Goal: Task Accomplishment & Management: Manage account settings

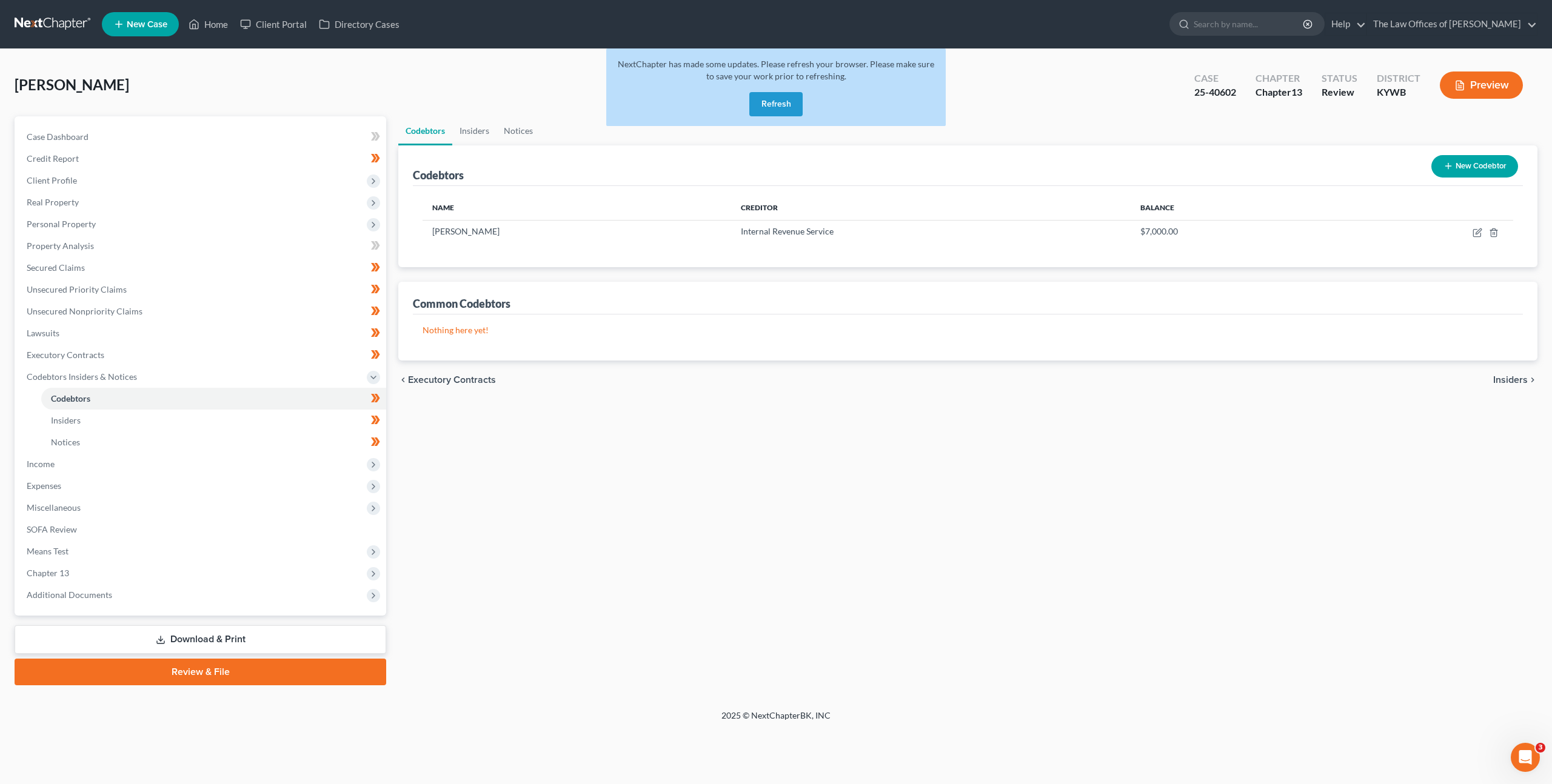
click at [767, 107] on button "Refresh" at bounding box center [775, 103] width 53 height 24
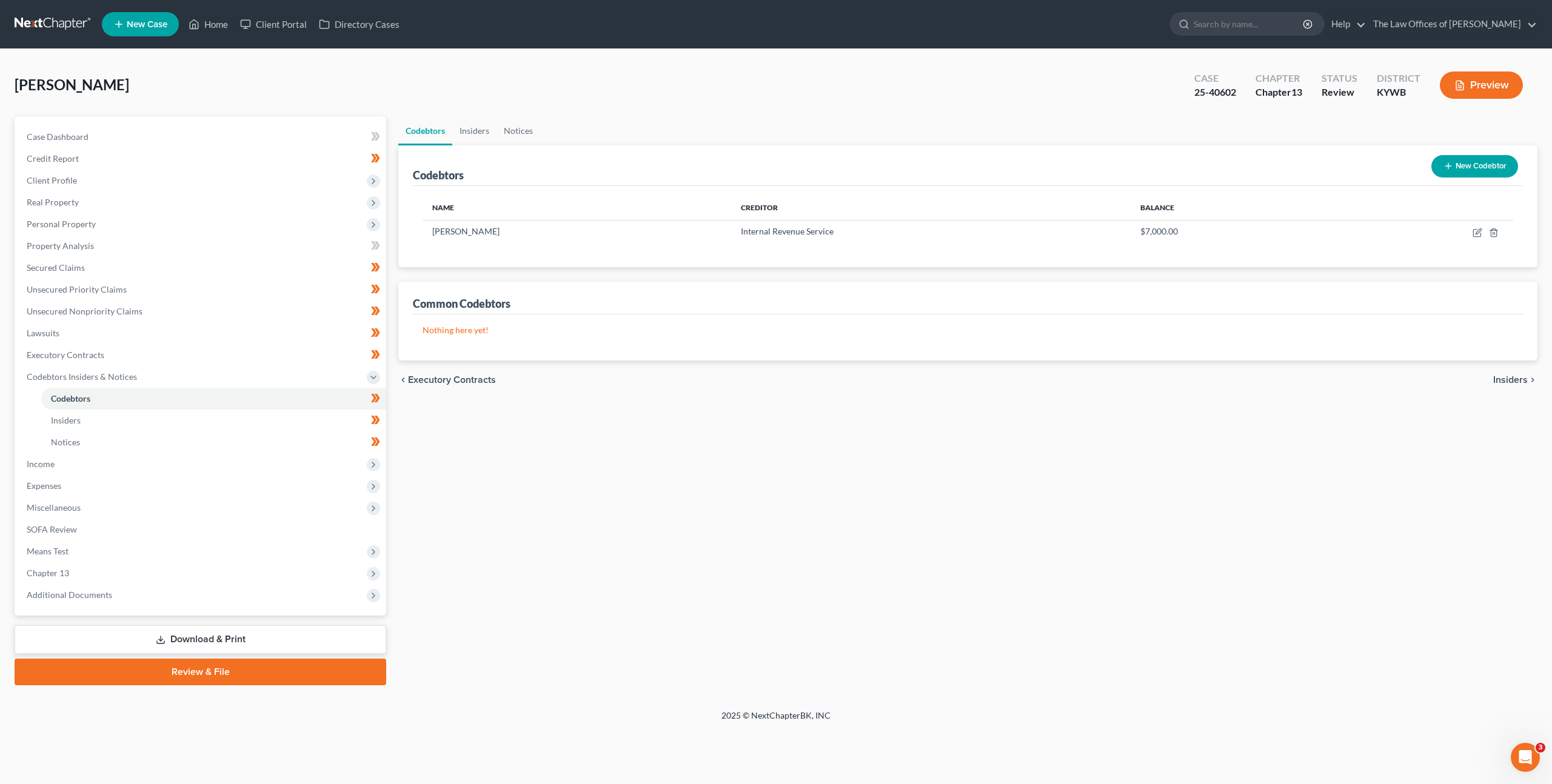
click at [40, 29] on link at bounding box center [53, 24] width 77 height 22
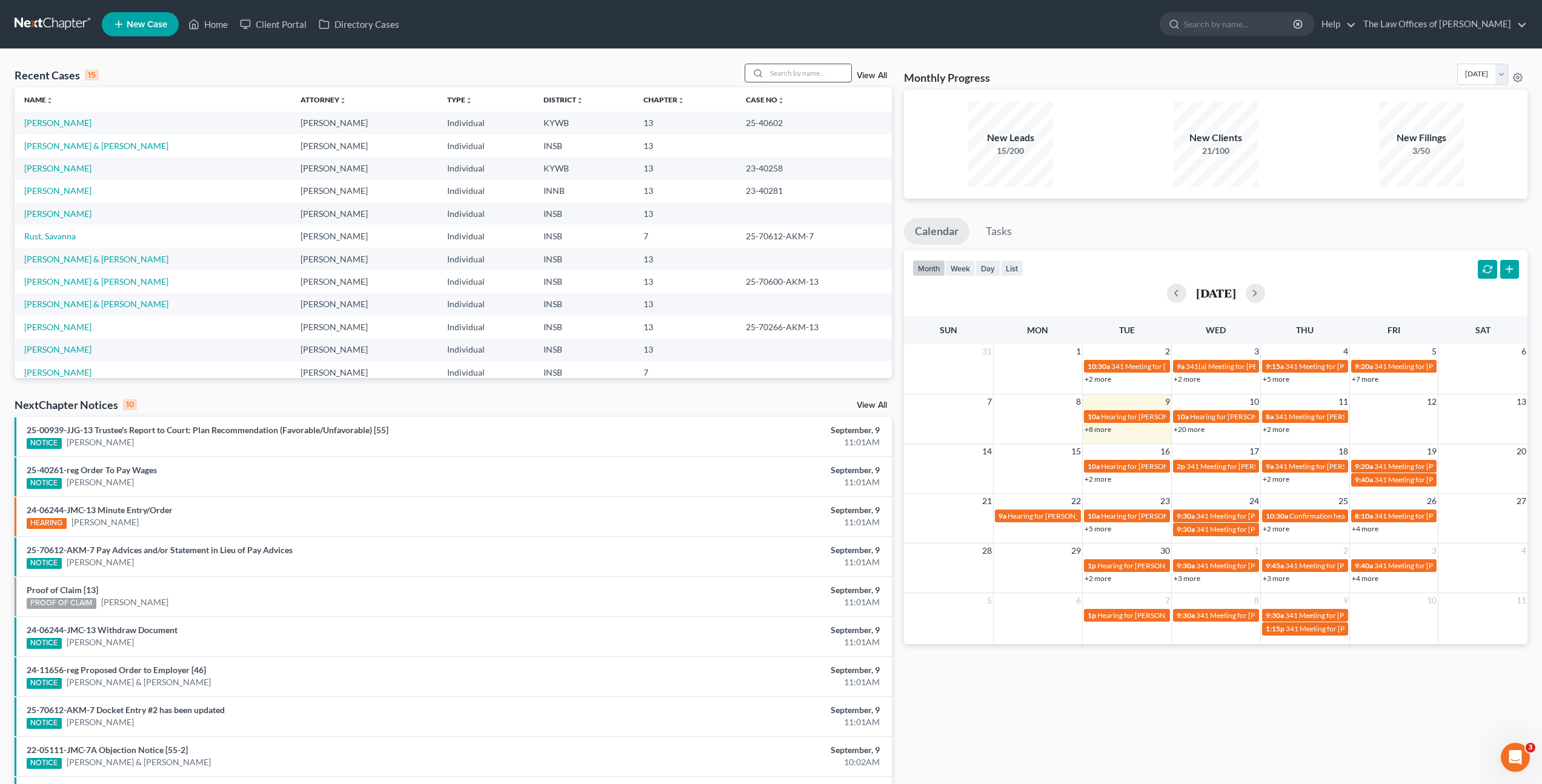
click at [801, 71] on input "search" at bounding box center [808, 72] width 85 height 18
click at [780, 76] on input "search" at bounding box center [808, 72] width 85 height 18
type input "[PERSON_NAME]"
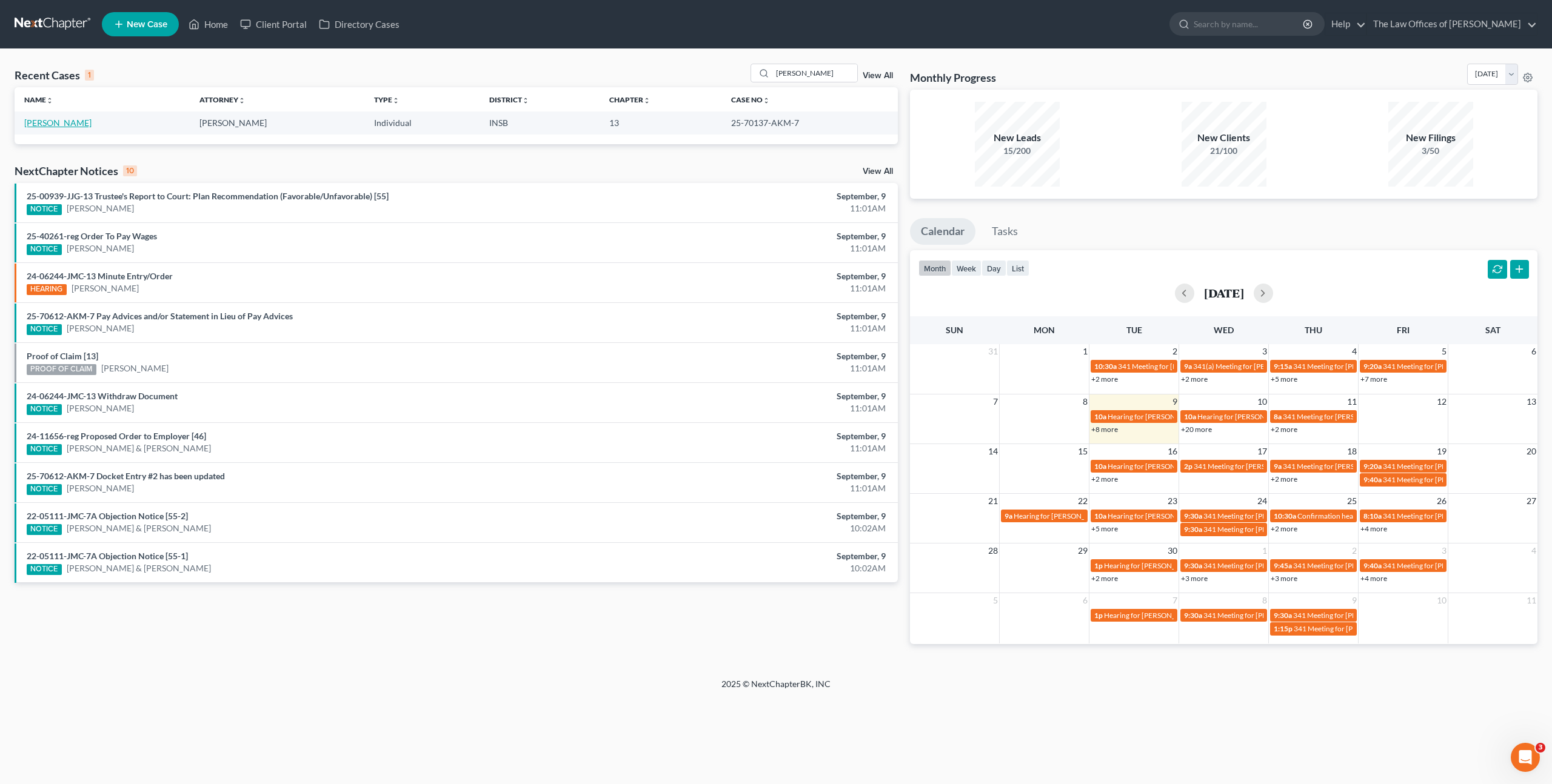
click at [71, 118] on link "[PERSON_NAME]" at bounding box center [58, 123] width 67 height 10
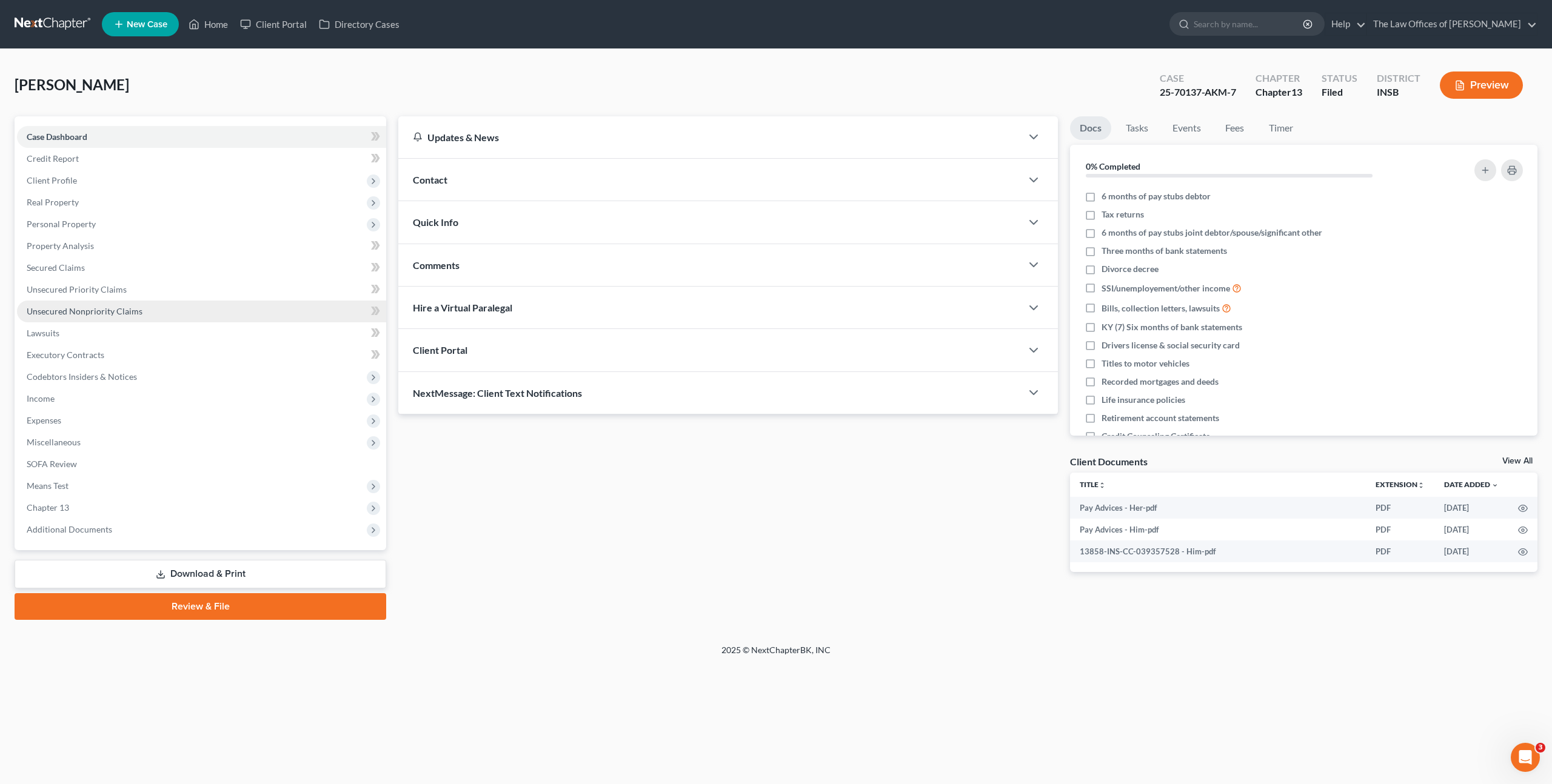
click at [136, 310] on span "Unsecured Nonpriority Claims" at bounding box center [85, 311] width 116 height 10
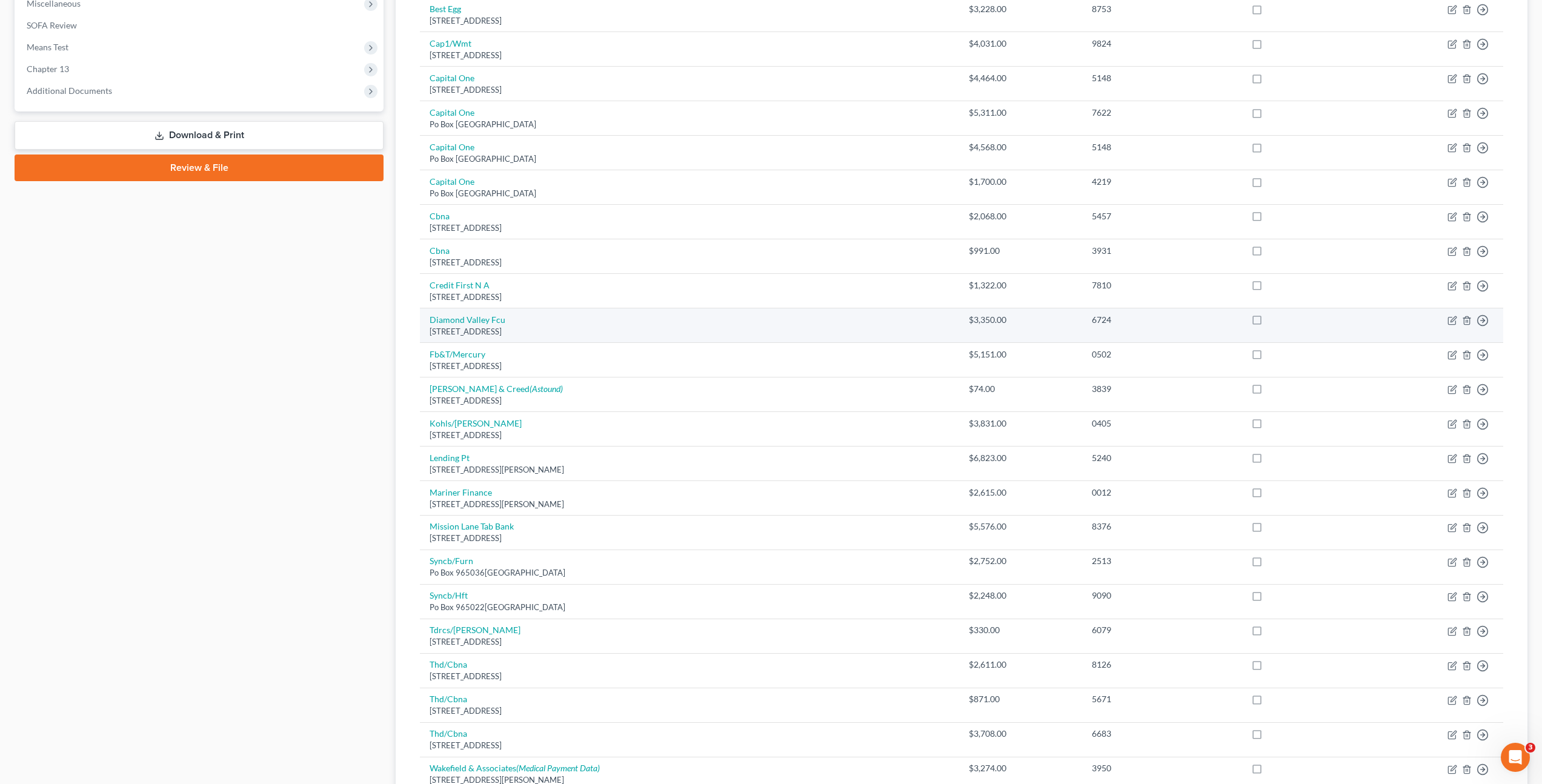
scroll to position [464, 0]
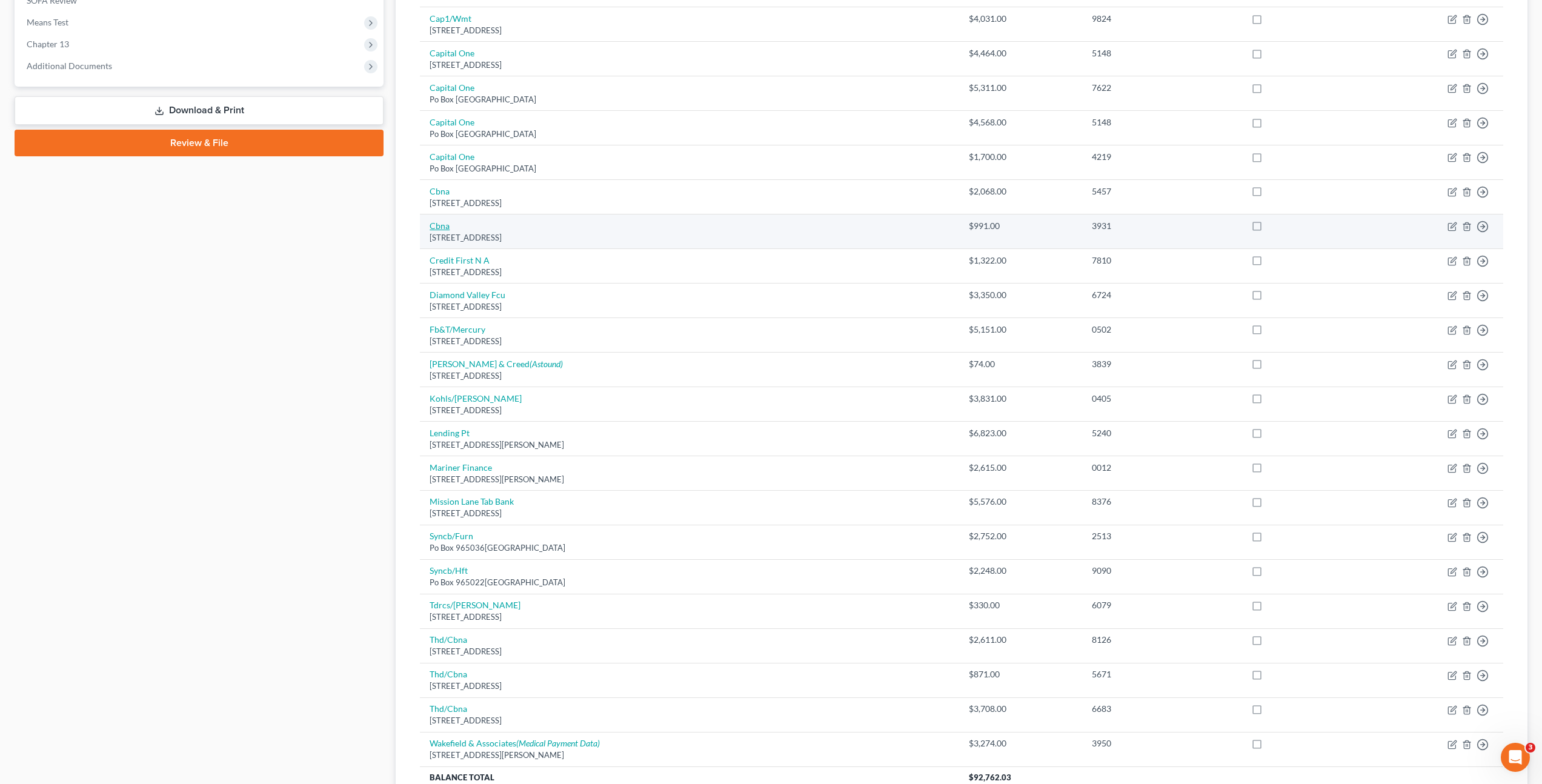
click at [433, 230] on link "Cbna" at bounding box center [440, 225] width 20 height 10
select select "43"
select select "2"
select select "0"
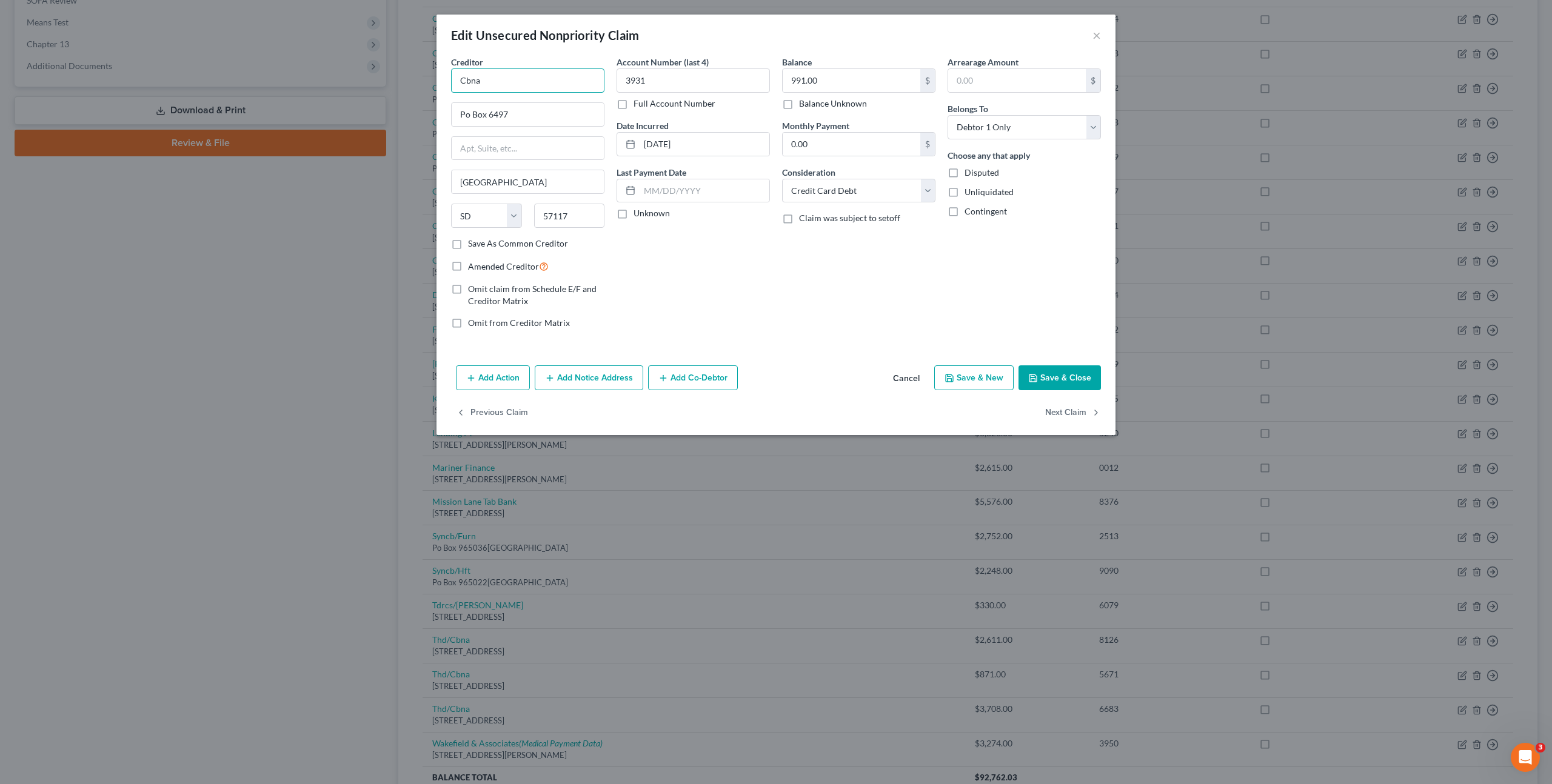
click at [378, 69] on div "Edit Unsecured Nonpriority Claim × Creditor * Cbna Po Box 6497 [GEOGRAPHIC_DATA…" at bounding box center [776, 392] width 1552 height 784
click at [909, 375] on button "Cancel" at bounding box center [906, 379] width 46 height 24
click at [909, 374] on button "Cancel" at bounding box center [906, 379] width 46 height 24
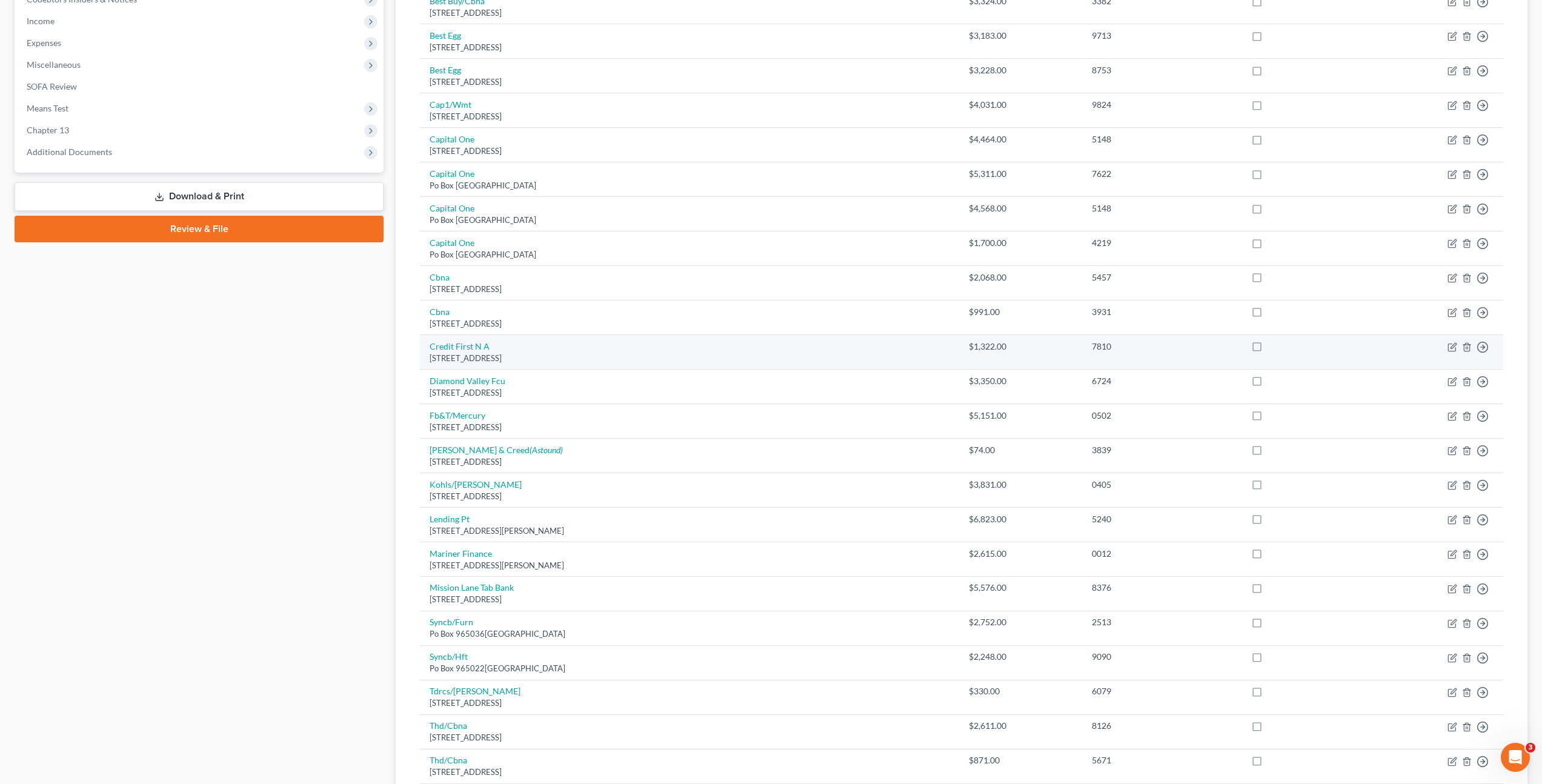
scroll to position [618, 0]
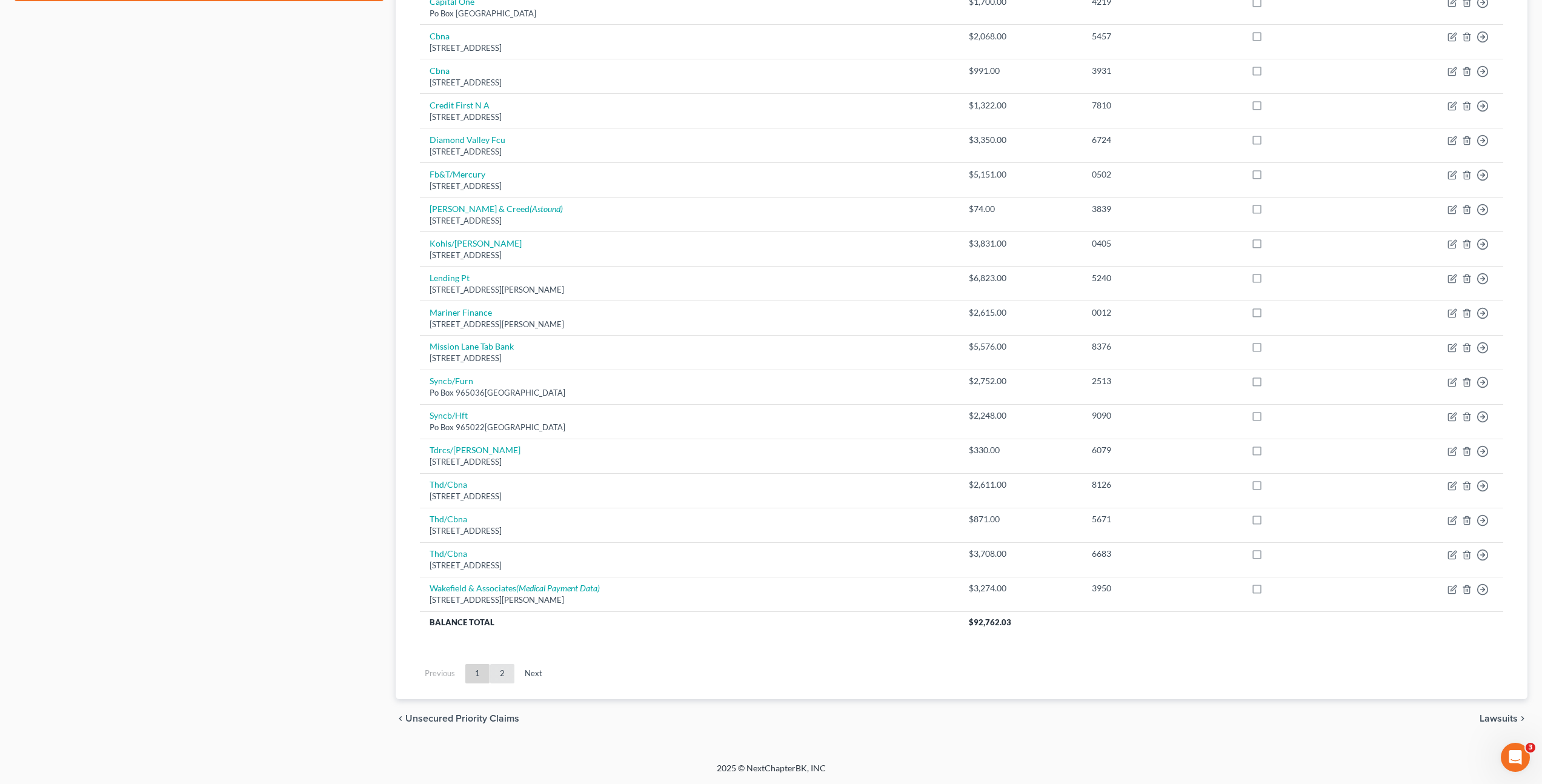
click at [505, 669] on link "2" at bounding box center [502, 673] width 24 height 19
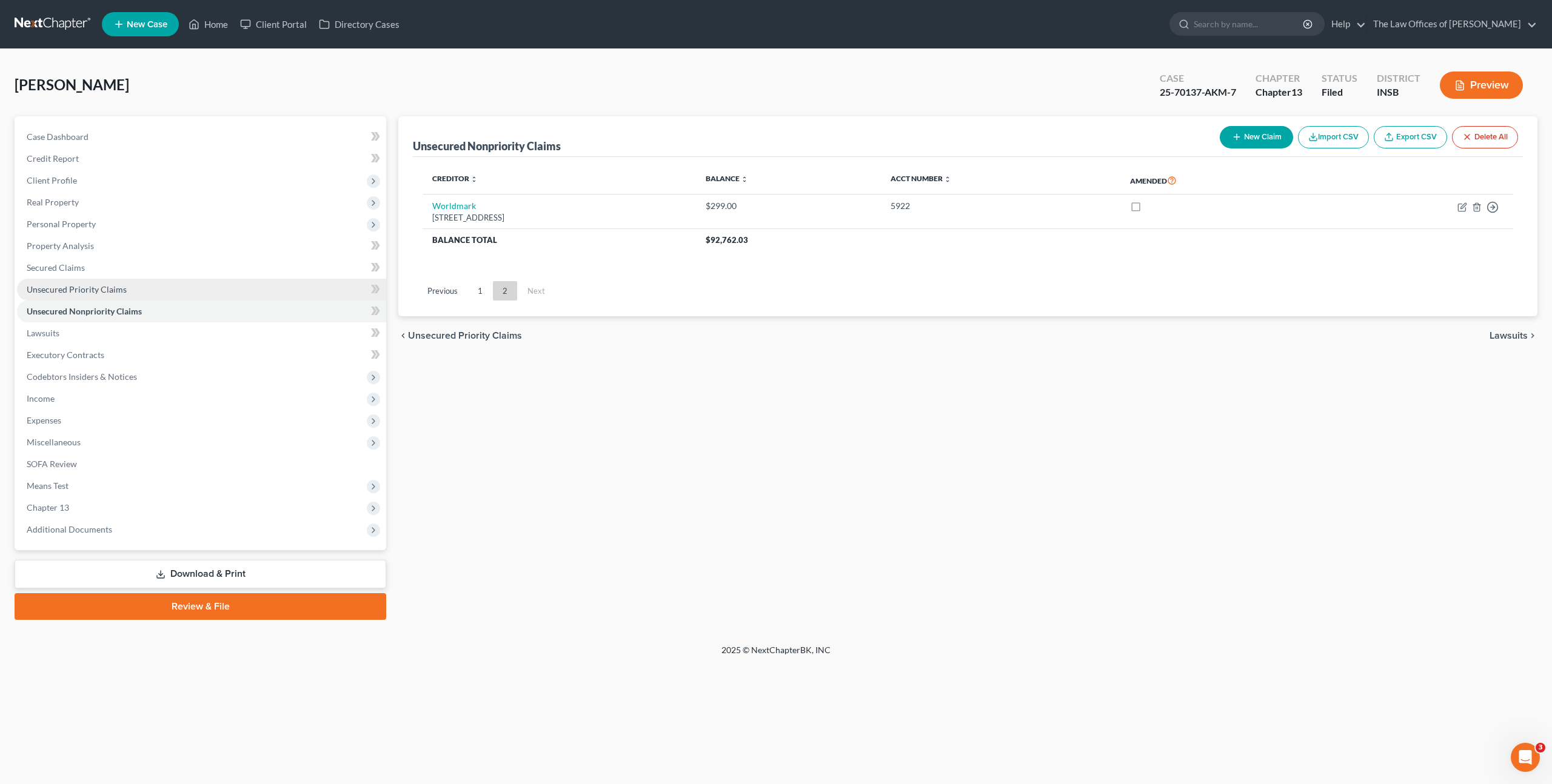
click at [228, 288] on link "Unsecured Priority Claims" at bounding box center [201, 289] width 369 height 22
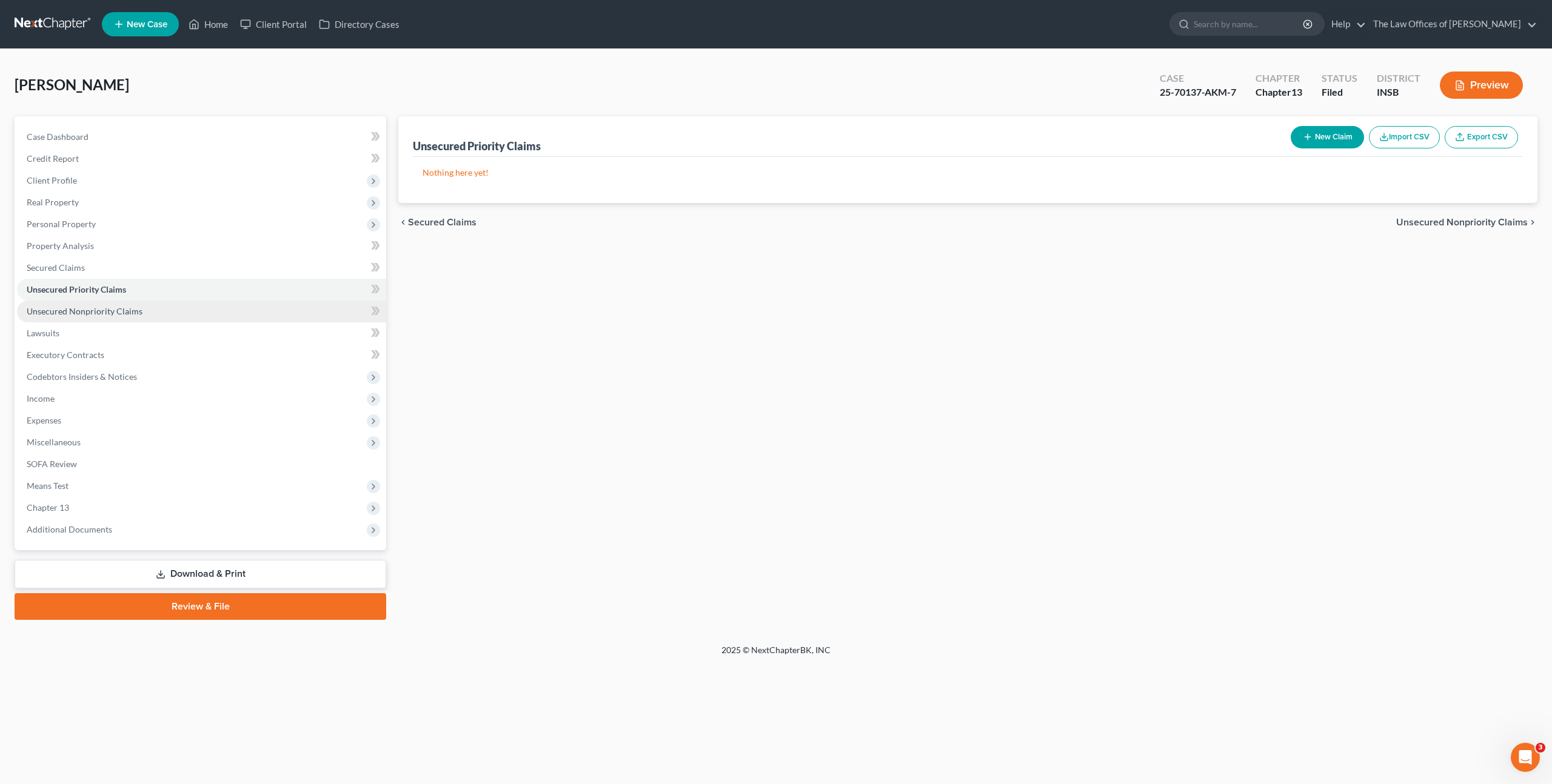
click at [230, 306] on link "Unsecured Nonpriority Claims" at bounding box center [201, 311] width 369 height 22
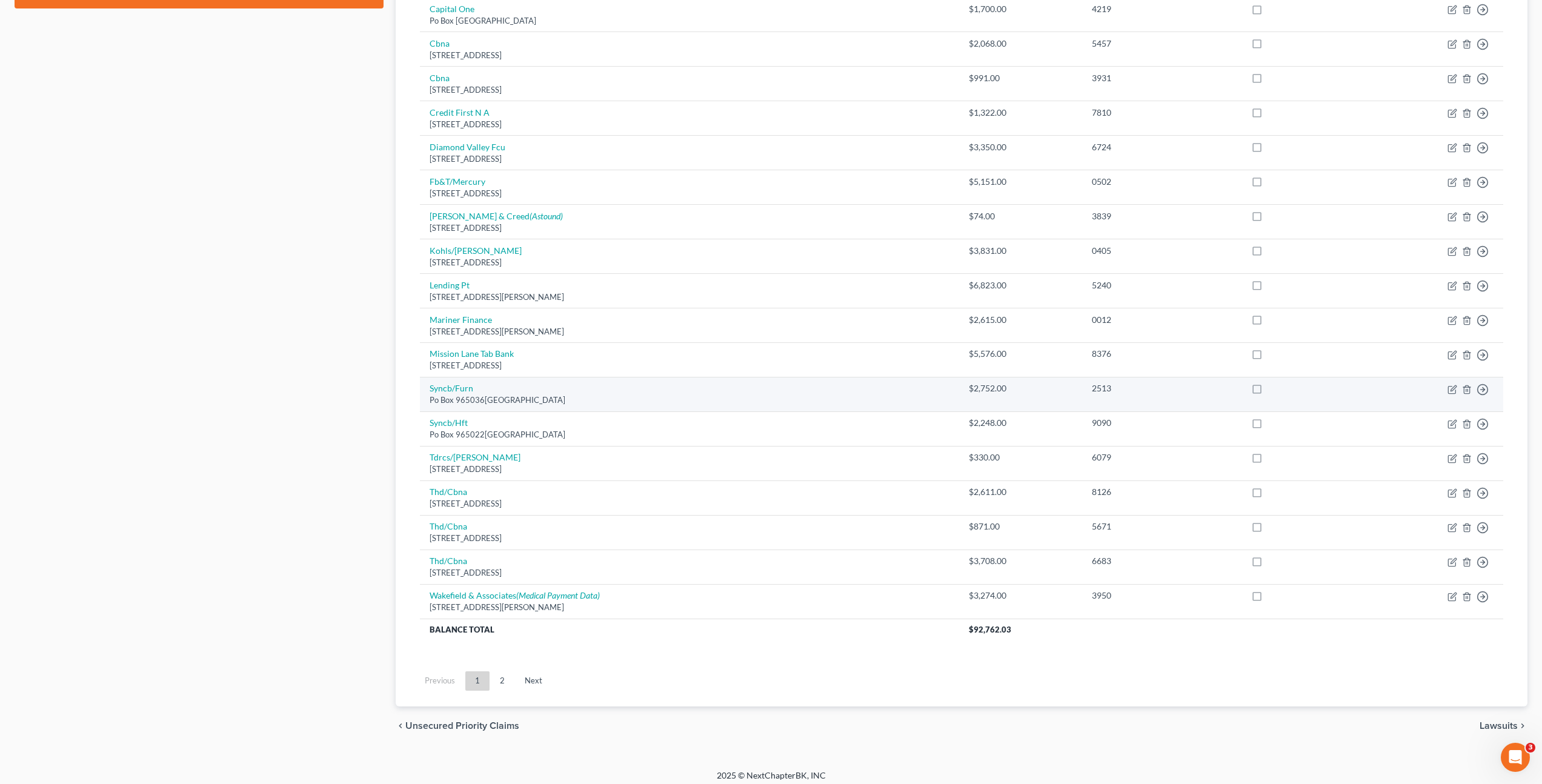
scroll to position [618, 0]
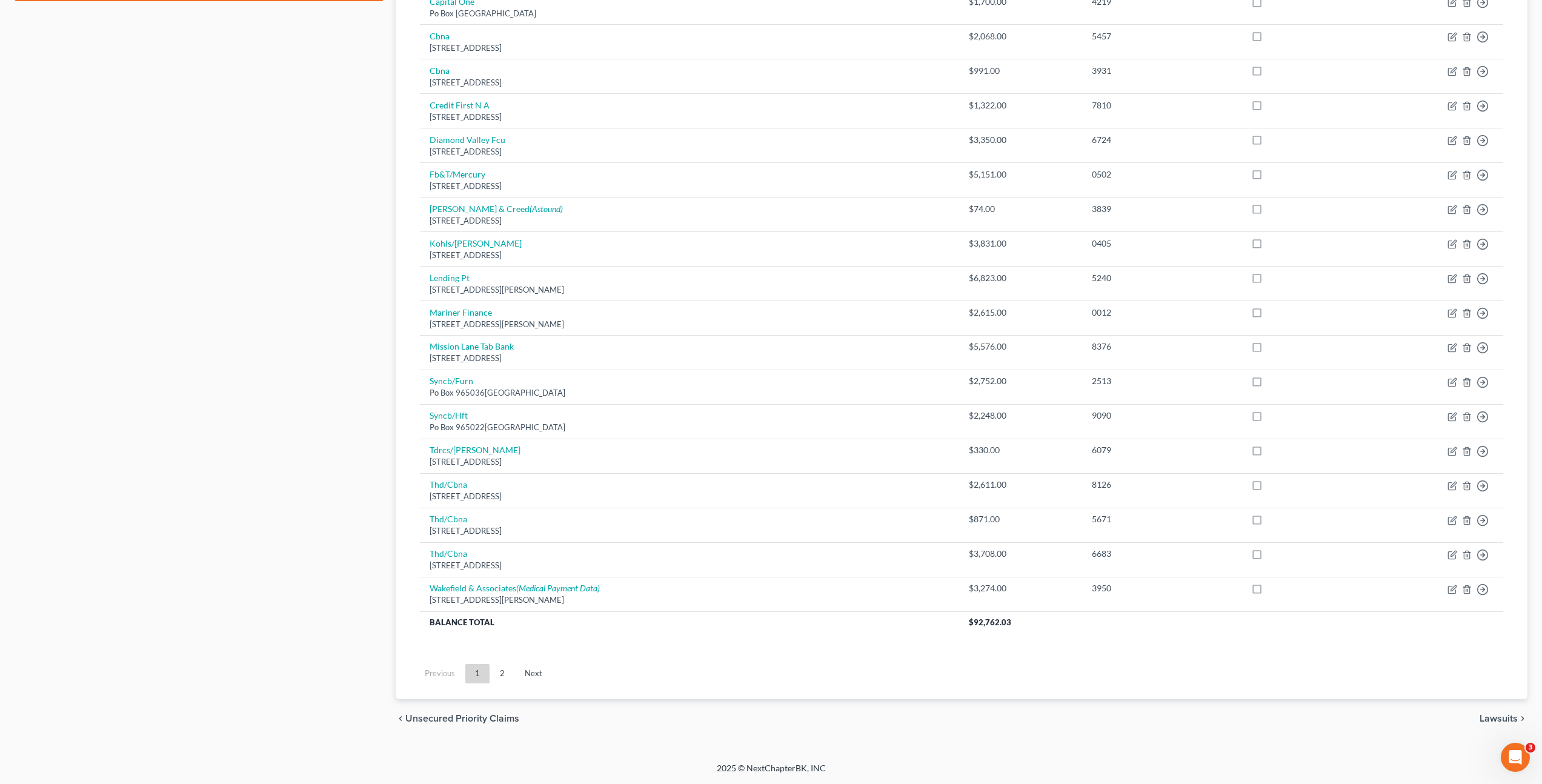
click at [504, 668] on link "2" at bounding box center [502, 673] width 24 height 19
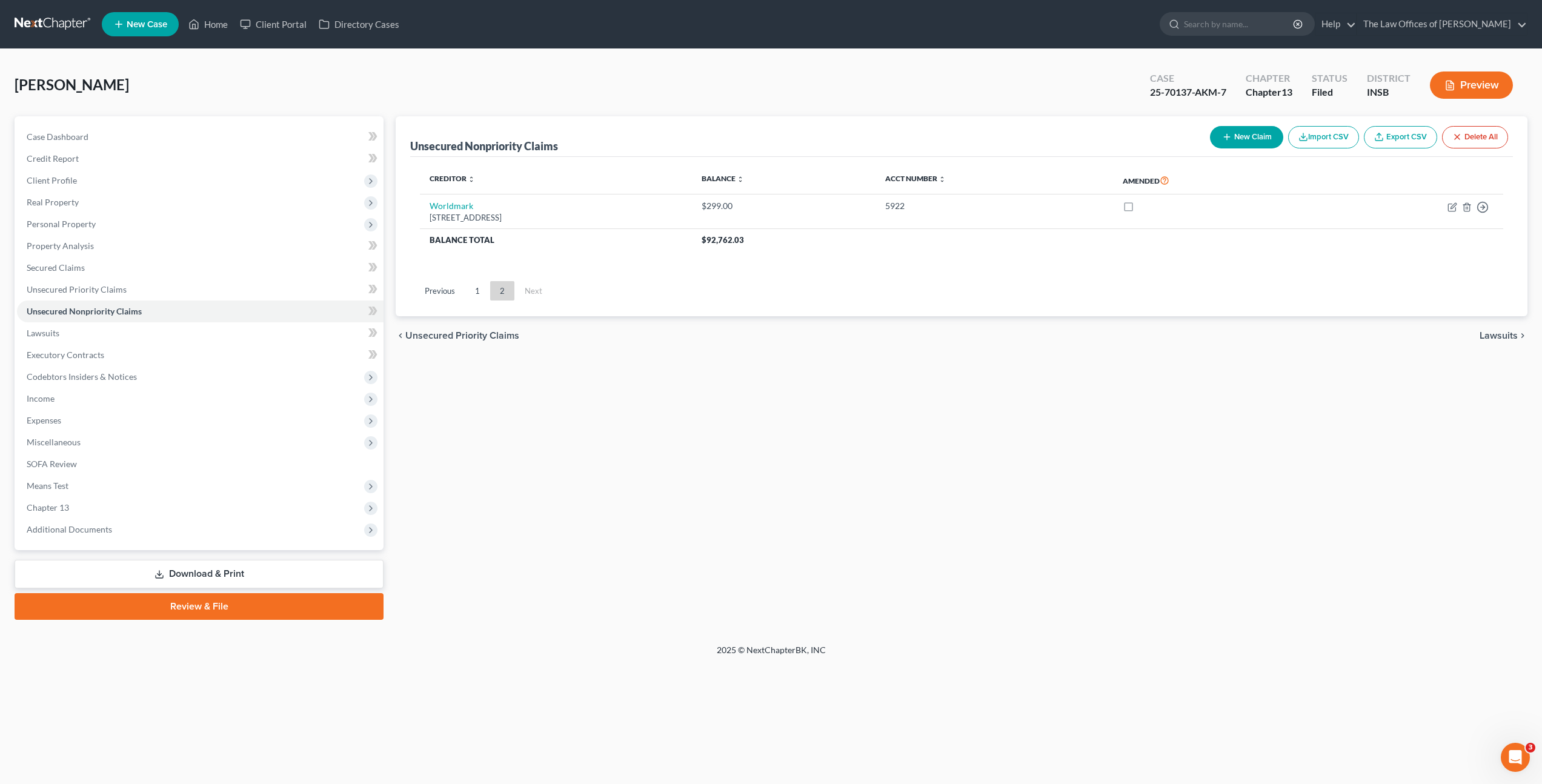
scroll to position [0, 0]
click at [485, 289] on link "1" at bounding box center [480, 290] width 24 height 19
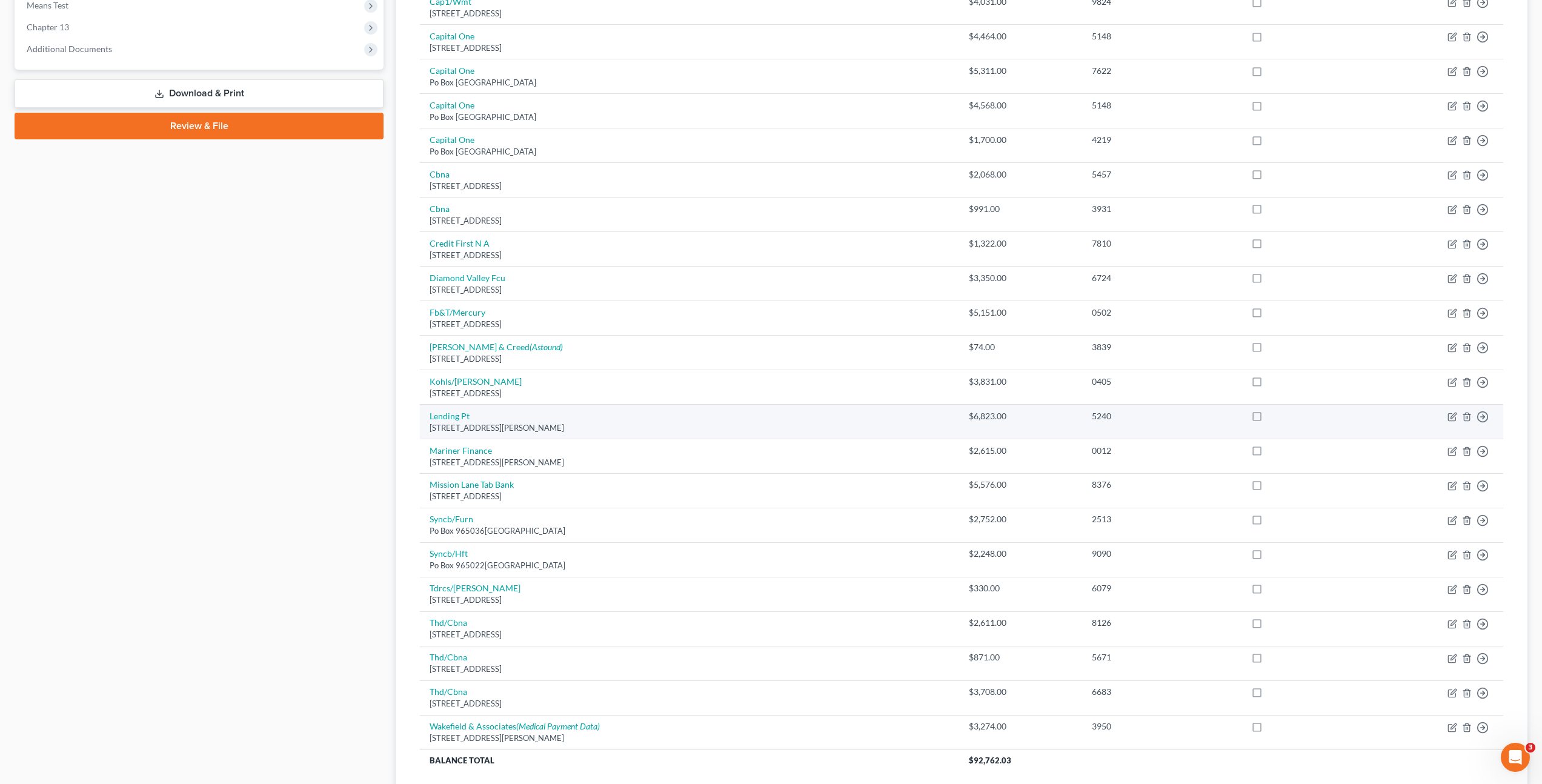
scroll to position [585, 0]
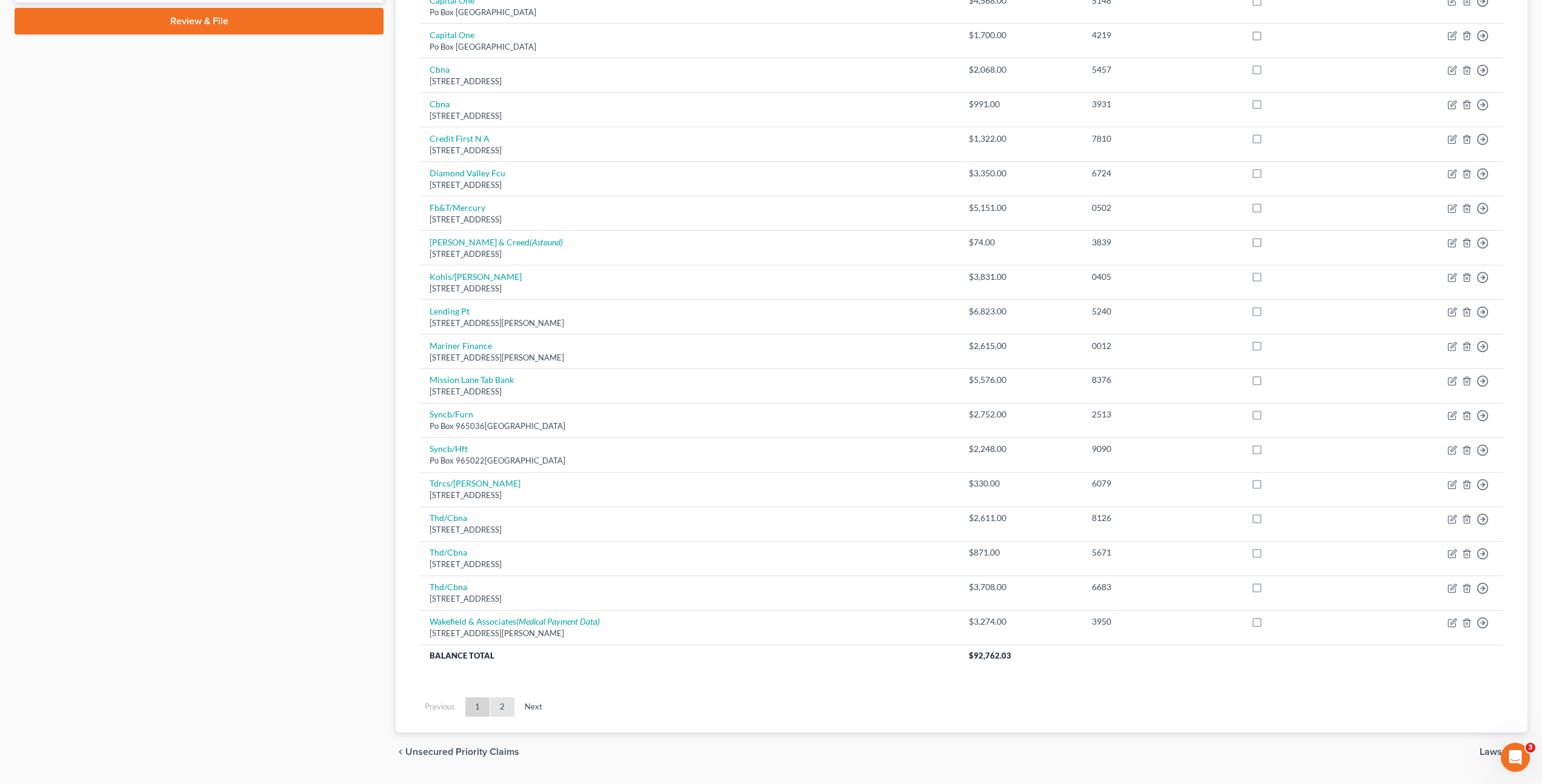
click at [500, 702] on link "2" at bounding box center [502, 707] width 24 height 19
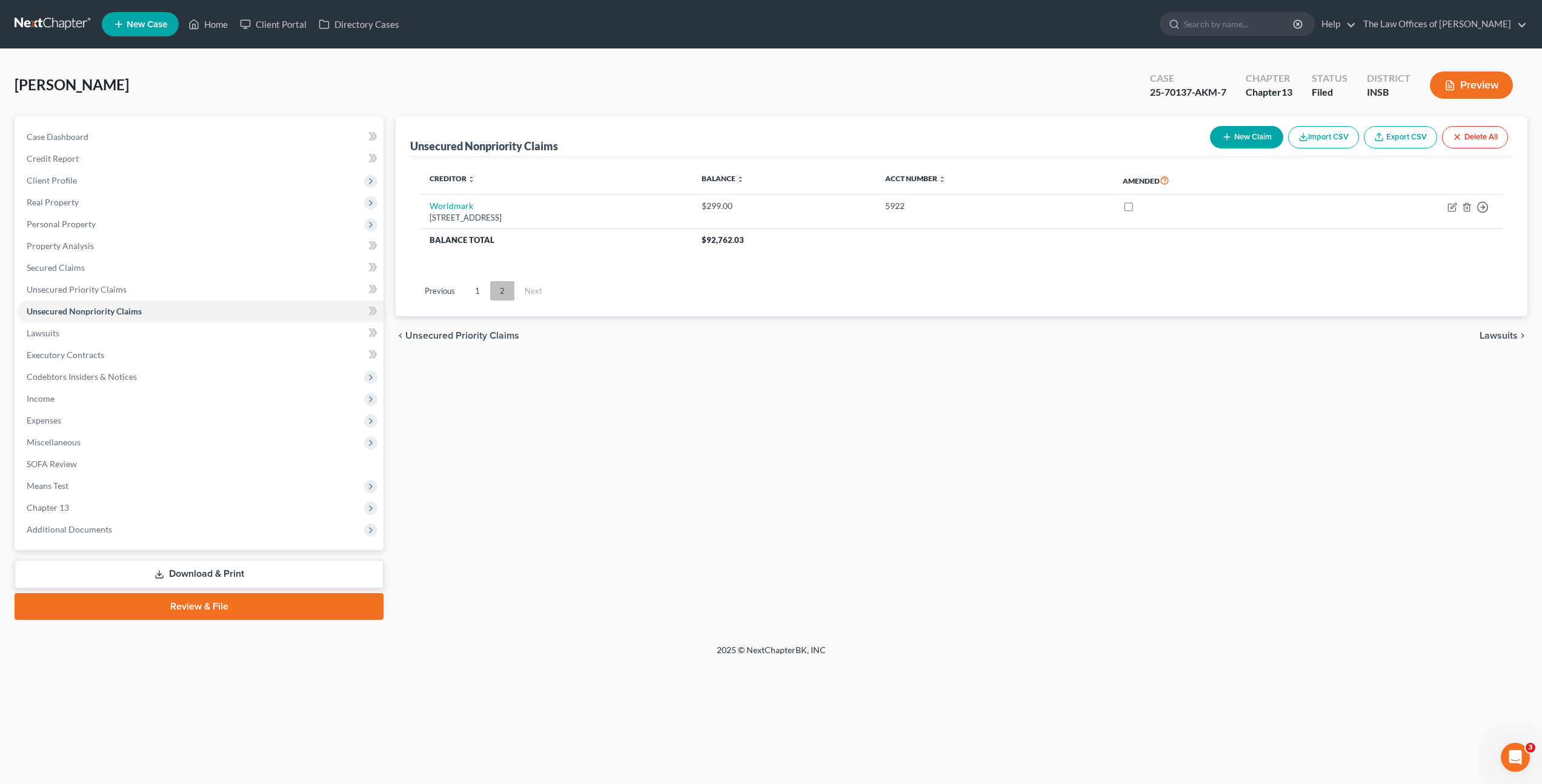
scroll to position [0, 0]
click at [475, 296] on link "1" at bounding box center [480, 290] width 24 height 19
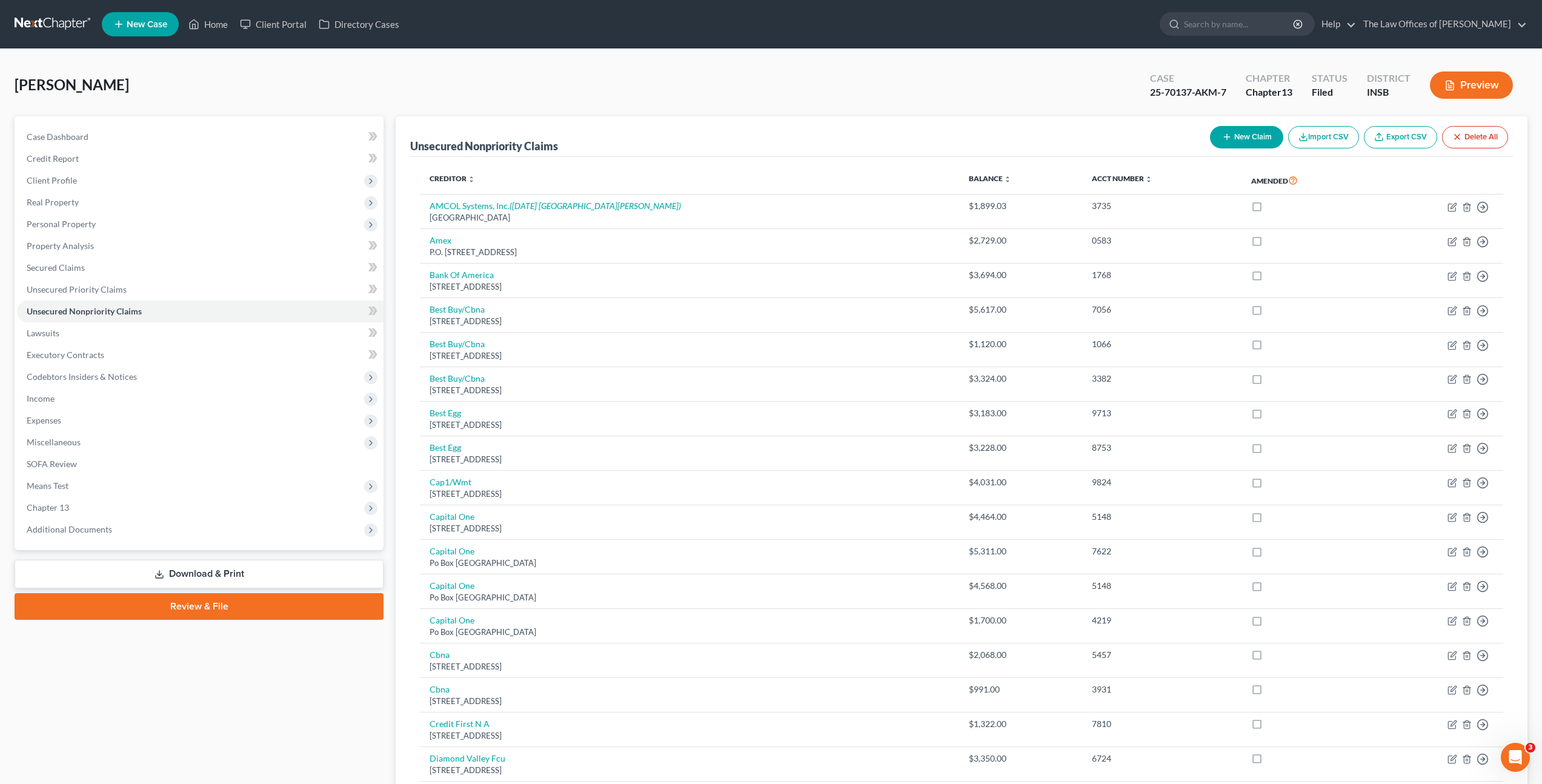
click at [580, 102] on div "[PERSON_NAME] Upgraded Case 25-70137-AKM-7 Chapter Chapter 13 Status Filed Dist…" at bounding box center [771, 90] width 1513 height 53
click at [628, 101] on div "[PERSON_NAME] Upgraded Case 25-70137-AKM-7 Chapter Chapter 13 Status Filed Dist…" at bounding box center [771, 90] width 1513 height 53
